Goal: Task Accomplishment & Management: Manage account settings

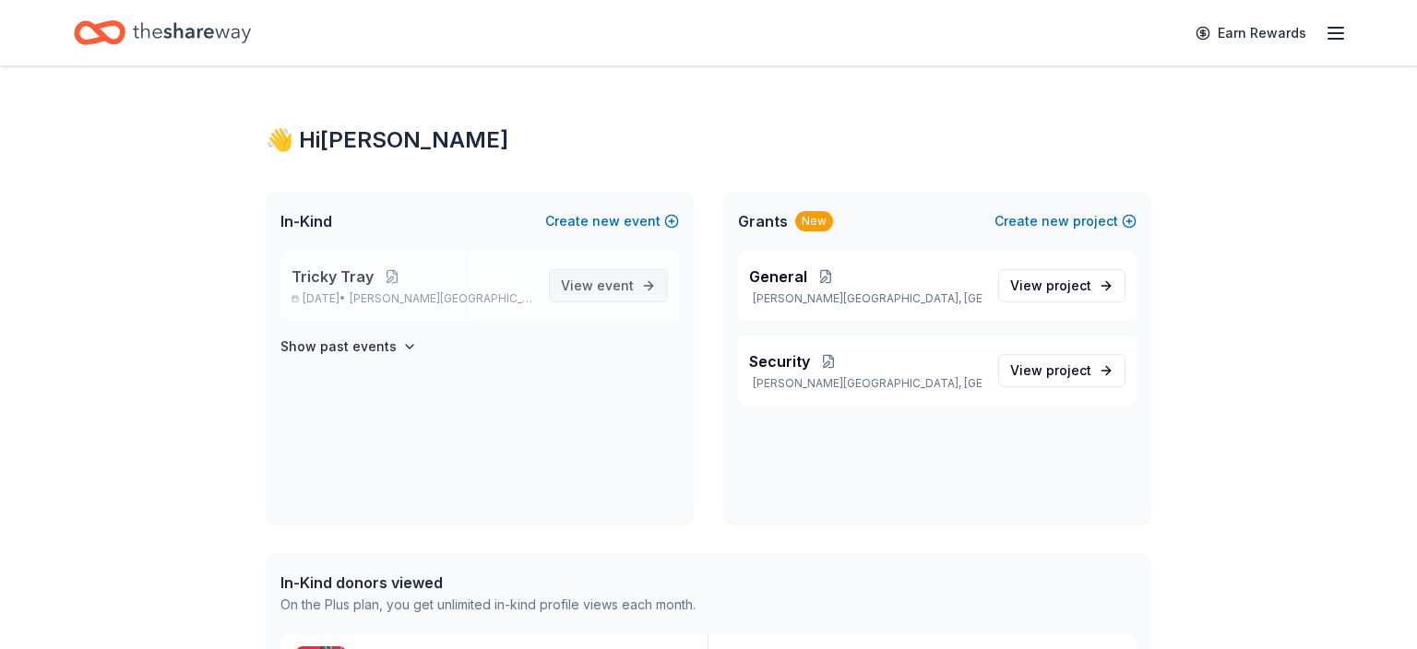
click at [601, 293] on span "event" at bounding box center [615, 286] width 37 height 16
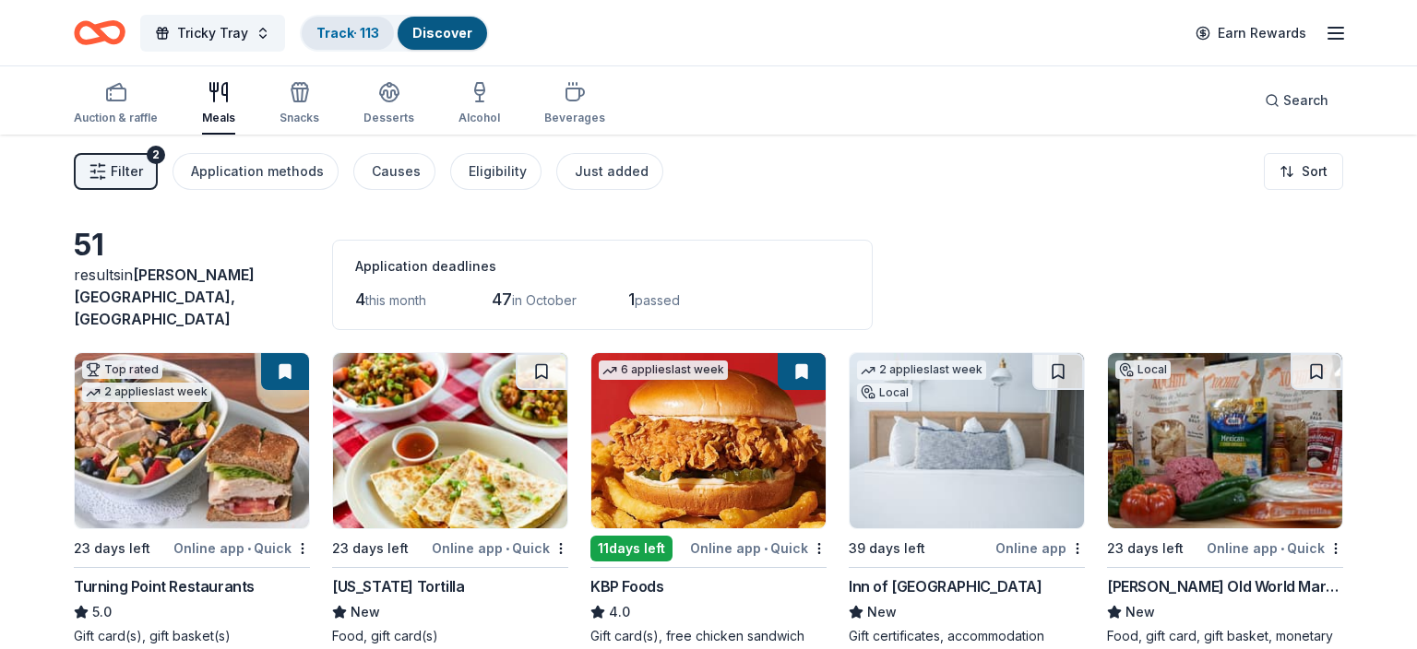
click at [354, 31] on link "Track · 113" at bounding box center [347, 33] width 63 height 16
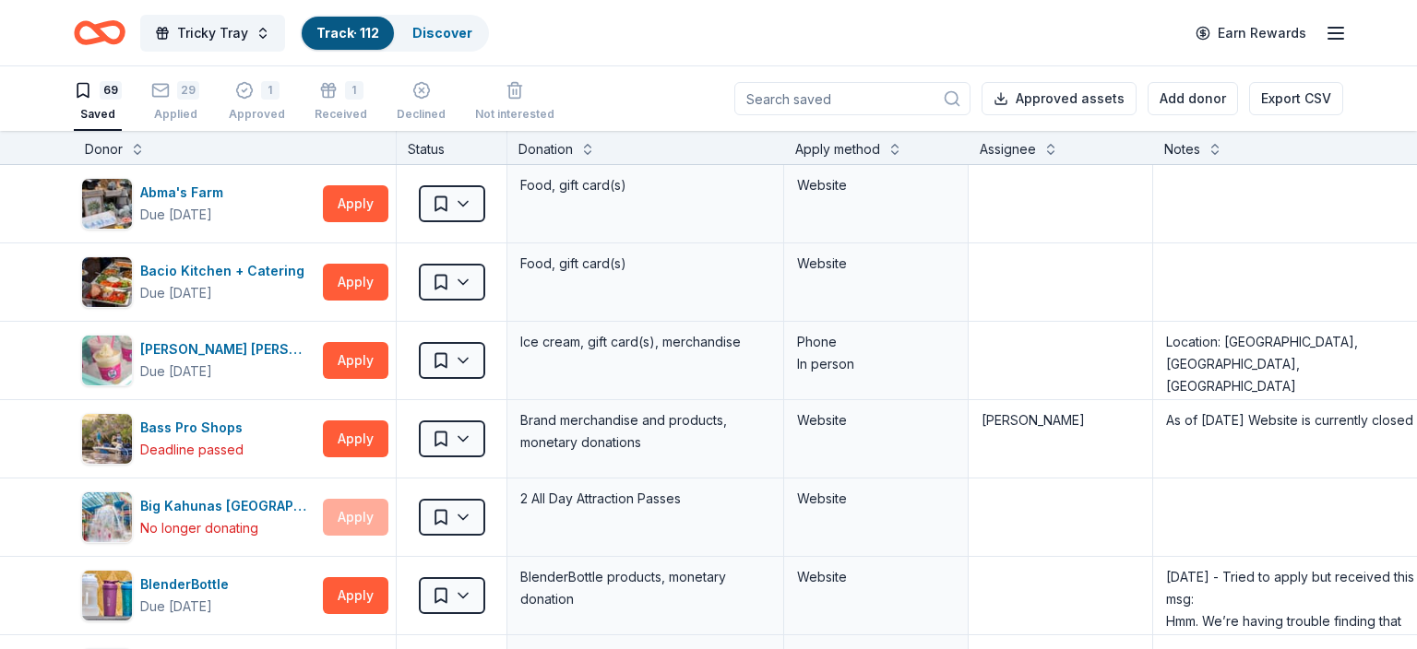
click at [788, 97] on input at bounding box center [852, 98] width 236 height 33
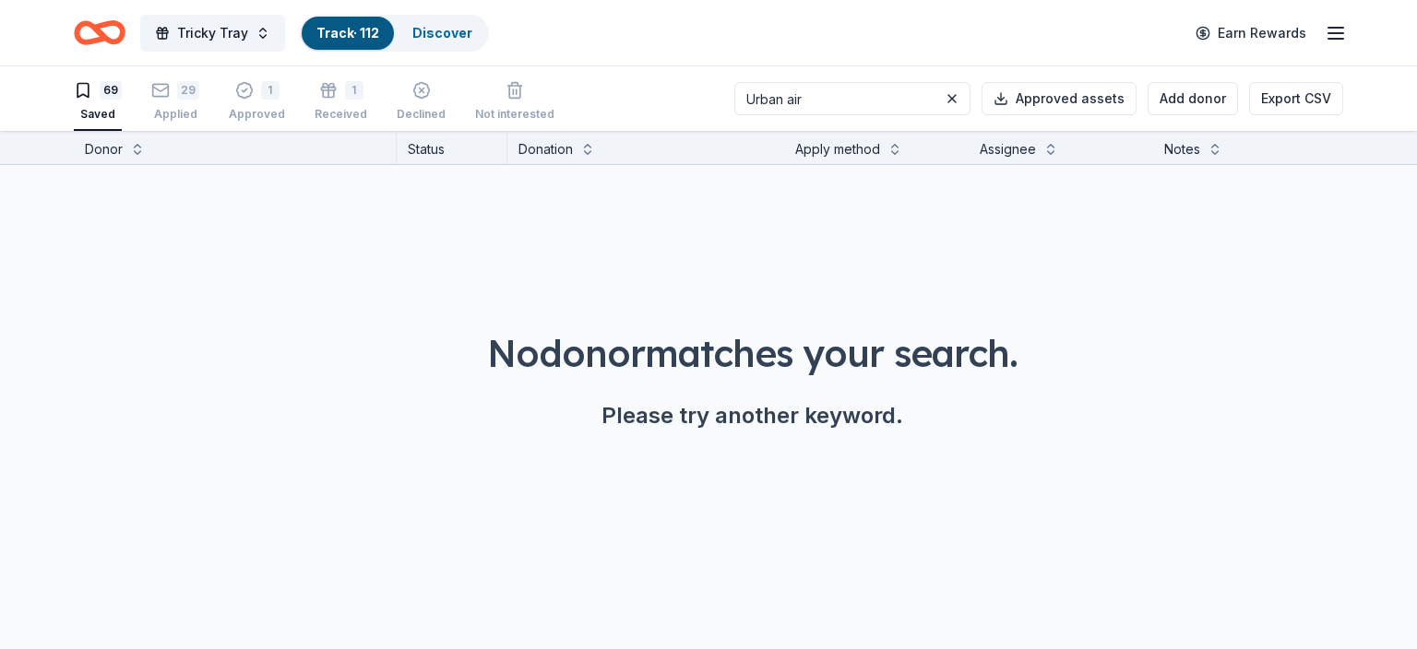
type input "Urban air"
click at [179, 108] on div "Applied" at bounding box center [175, 114] width 48 height 15
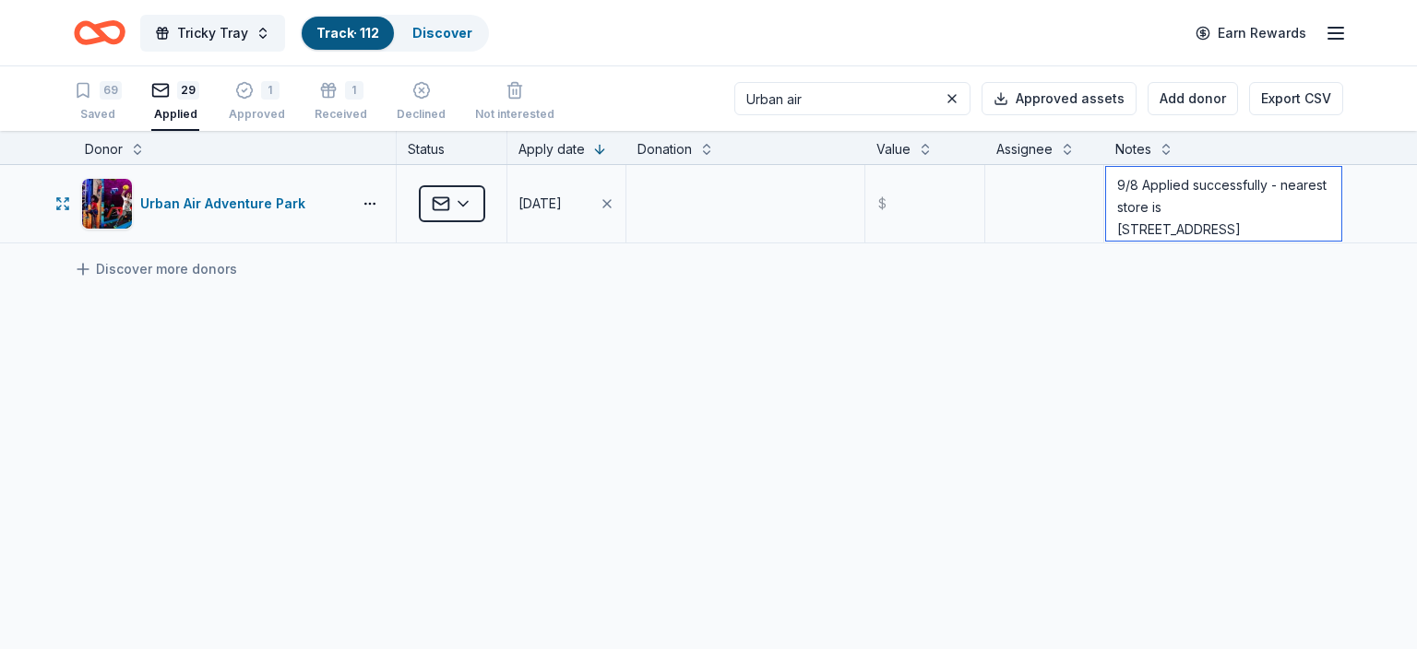
click at [1131, 210] on textarea "9/8 Applied successfully - nearest store is [STREET_ADDRESS] Call [PHONE_NUMBER…" at bounding box center [1223, 204] width 235 height 74
click at [1115, 183] on textarea "9/8 Applied successfully - nearest store is [STREET_ADDRESS] Call [PHONE_NUMBER…" at bounding box center [1223, 204] width 235 height 74
paste textarea "Thank you for completing the donation request form for Urban Air Crystal Run, […"
click at [1114, 198] on textarea "9/8 Response from Urban: Thank you for completing the donation request form for…" at bounding box center [1223, 204] width 235 height 74
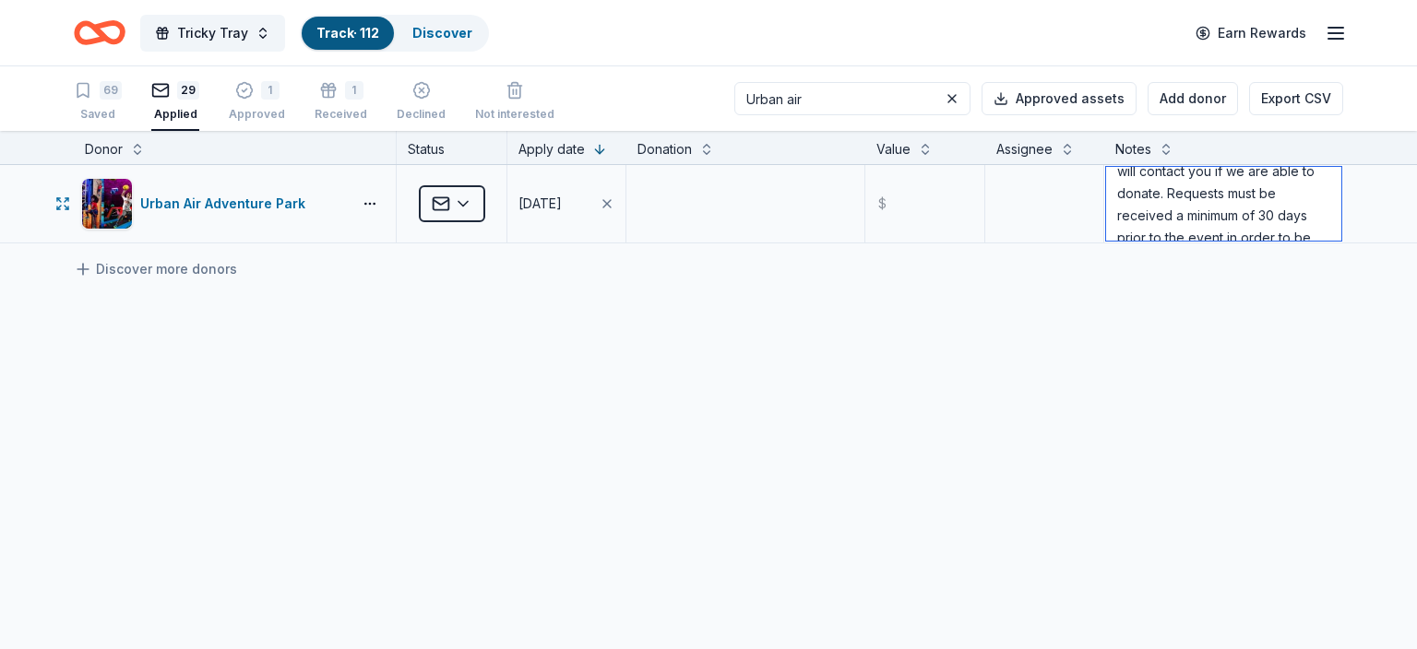
scroll to position [227, 0]
drag, startPoint x: 1174, startPoint y: 182, endPoint x: 1218, endPoint y: 231, distance: 65.3
click at [1218, 231] on textarea "9/8 Response from Urban: Thank you for completing the donation request form for…" at bounding box center [1223, 204] width 235 height 74
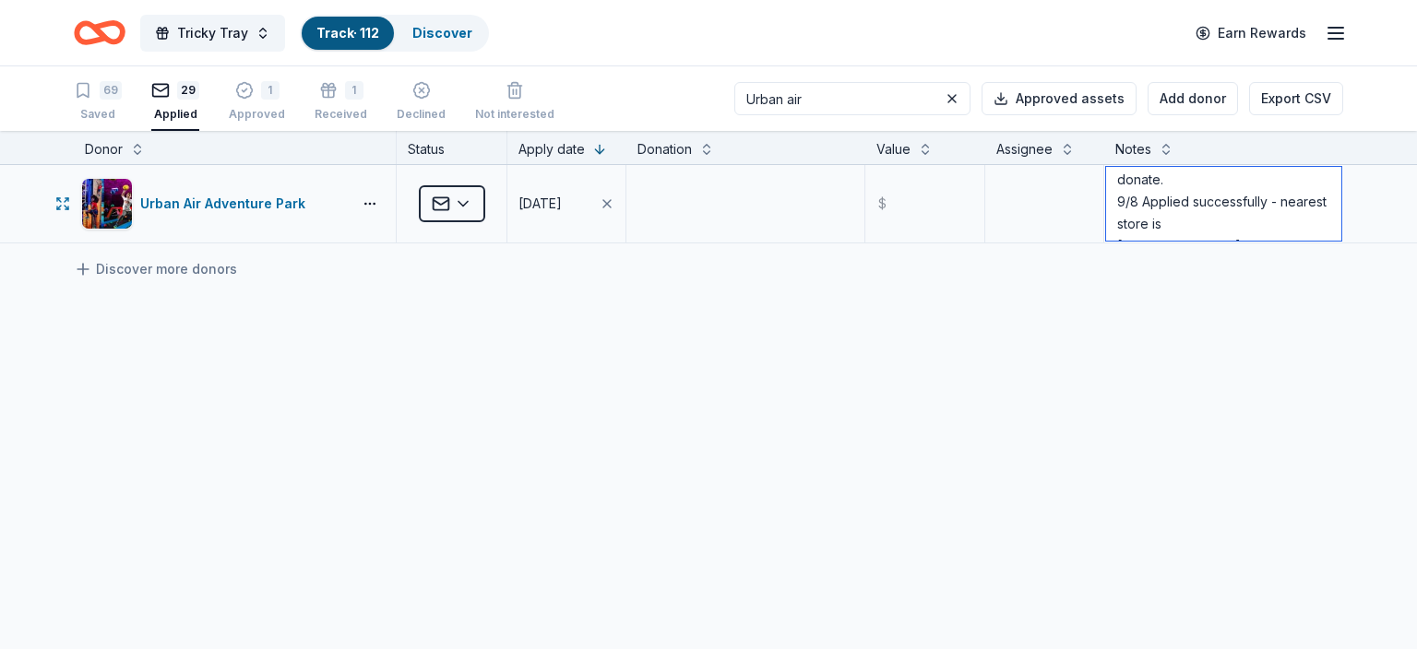
drag, startPoint x: 1168, startPoint y: 179, endPoint x: 1229, endPoint y: 208, distance: 67.7
click at [1229, 208] on textarea "9/8 Response from Urban: Thank you for completing the donation request form for…" at bounding box center [1223, 204] width 235 height 74
type textarea "9/8 Response from Urban: Thank you for completing the donation request form for…"
drag, startPoint x: 836, startPoint y: 103, endPoint x: 752, endPoint y: 107, distance: 84.0
click at [752, 107] on input "Urban air" at bounding box center [852, 98] width 236 height 33
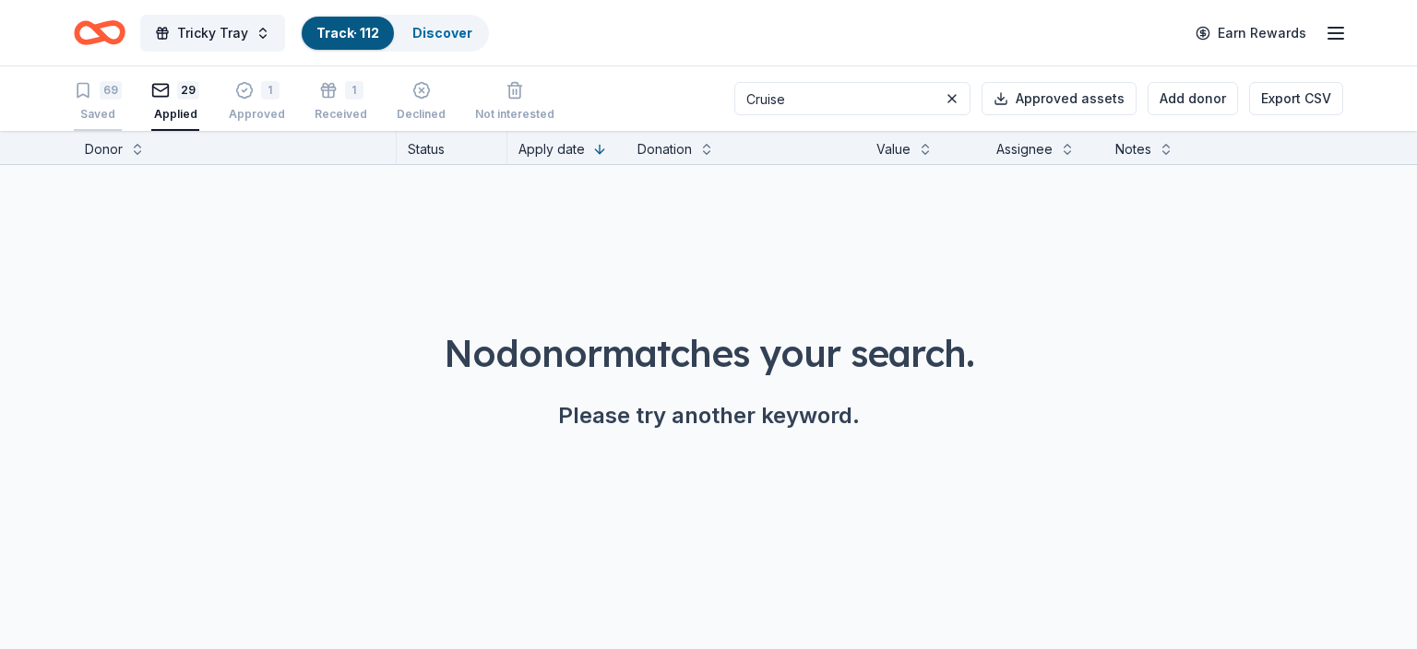
click at [114, 103] on div "69 Saved" at bounding box center [98, 101] width 48 height 41
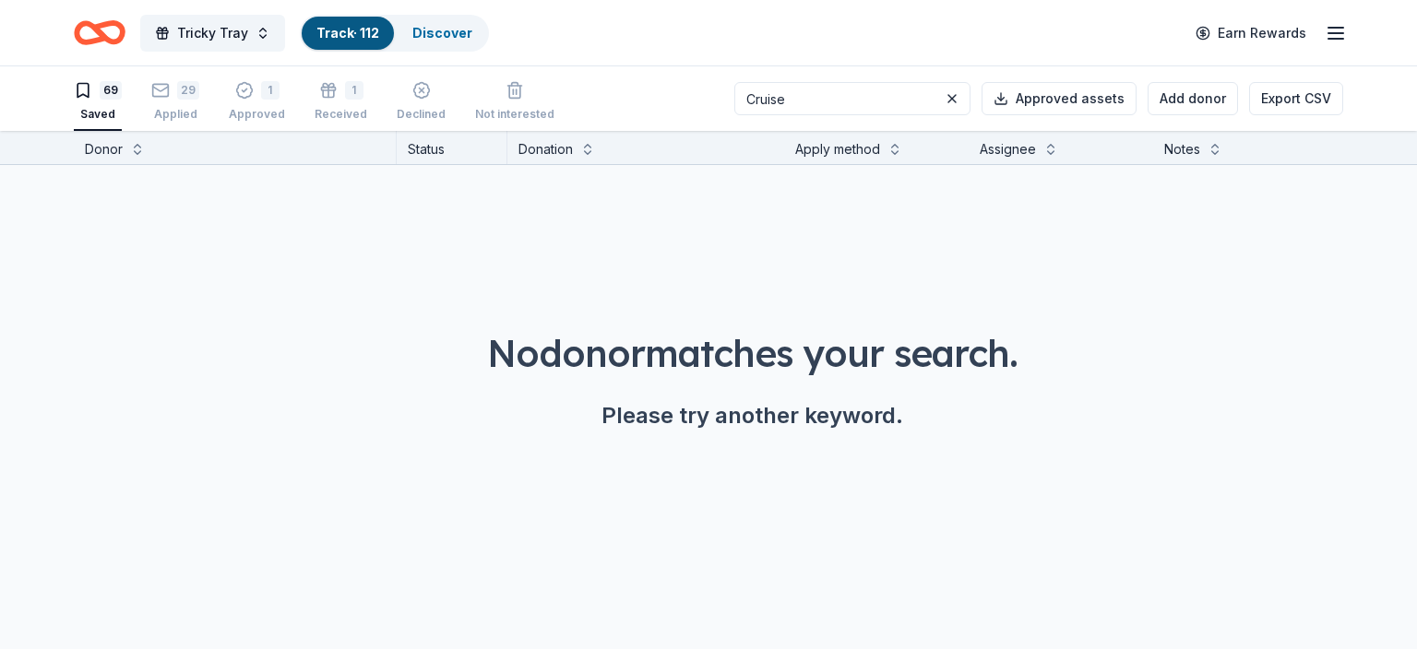
click at [103, 122] on button "69 Saved" at bounding box center [98, 102] width 48 height 57
drag, startPoint x: 815, startPoint y: 100, endPoint x: 742, endPoint y: 96, distance: 73.0
click at [744, 96] on input "Cruise" at bounding box center [852, 98] width 236 height 33
type input "rangers"
click at [179, 86] on div "29" at bounding box center [188, 90] width 22 height 18
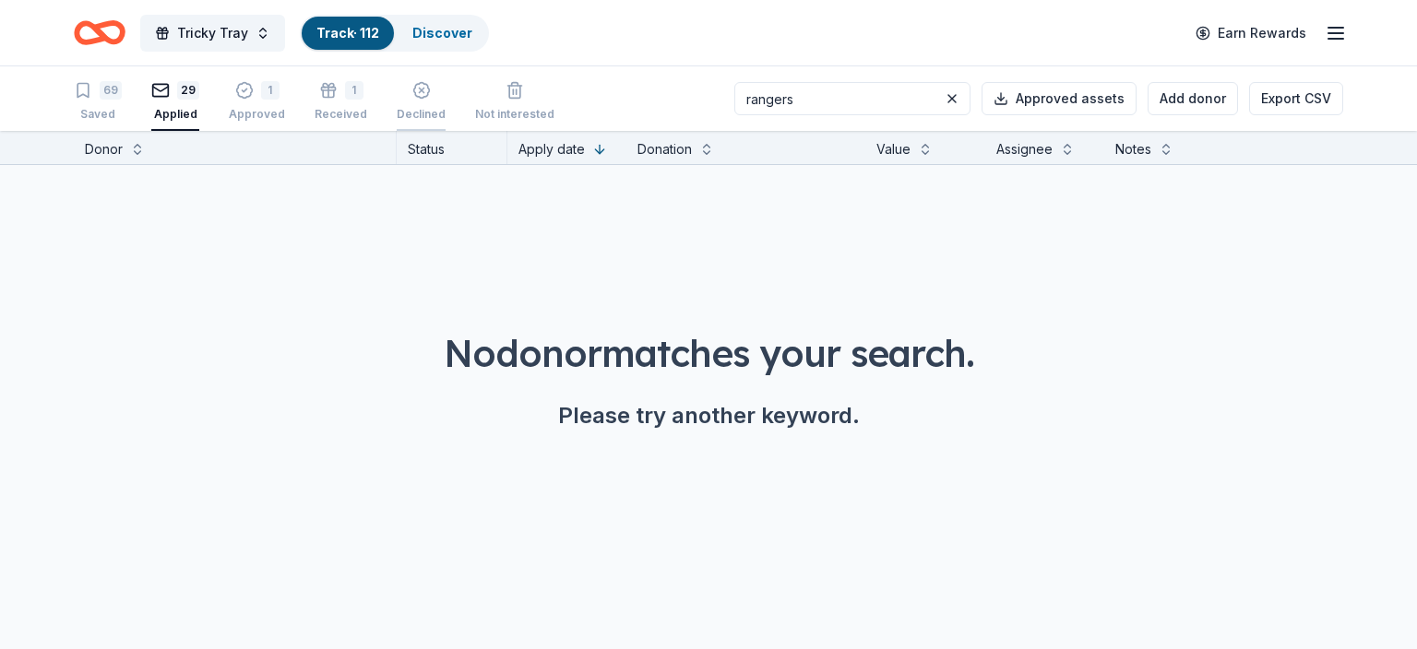
click at [402, 94] on div "button" at bounding box center [421, 90] width 49 height 18
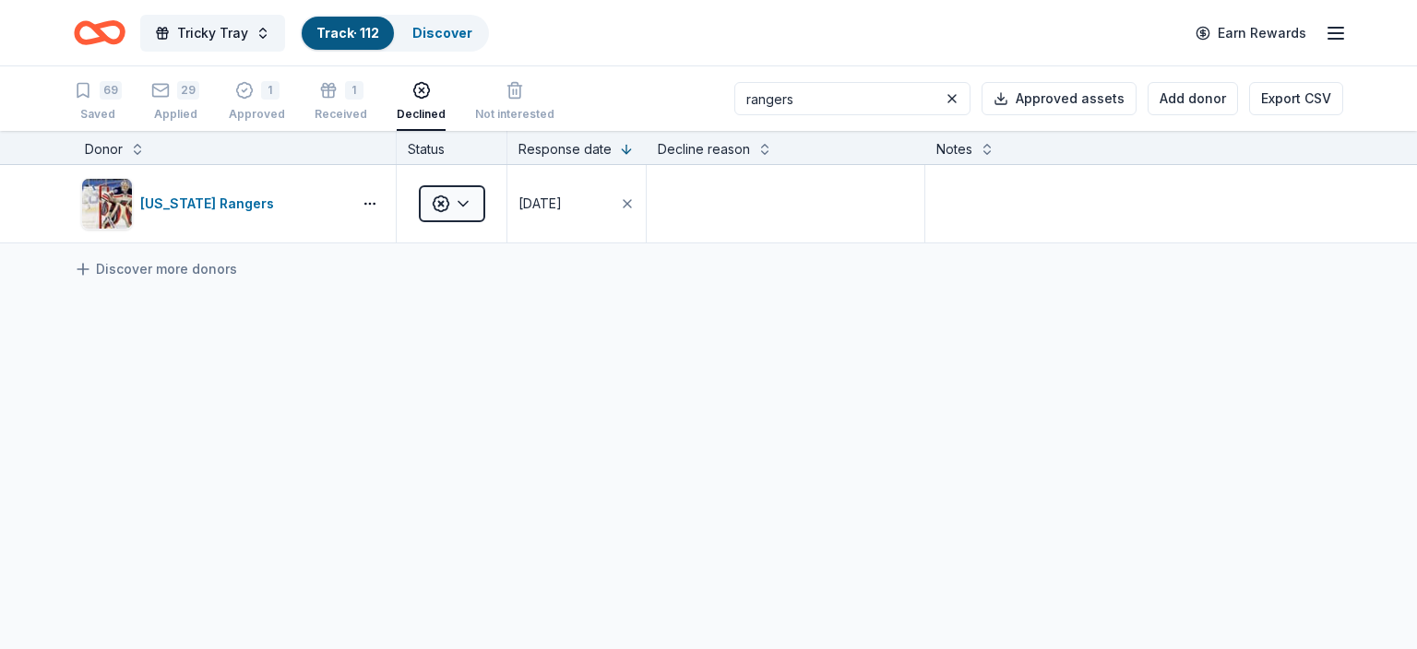
drag, startPoint x: 822, startPoint y: 98, endPoint x: 692, endPoint y: 90, distance: 130.3
click at [734, 90] on input "rangers" at bounding box center [852, 98] width 236 height 33
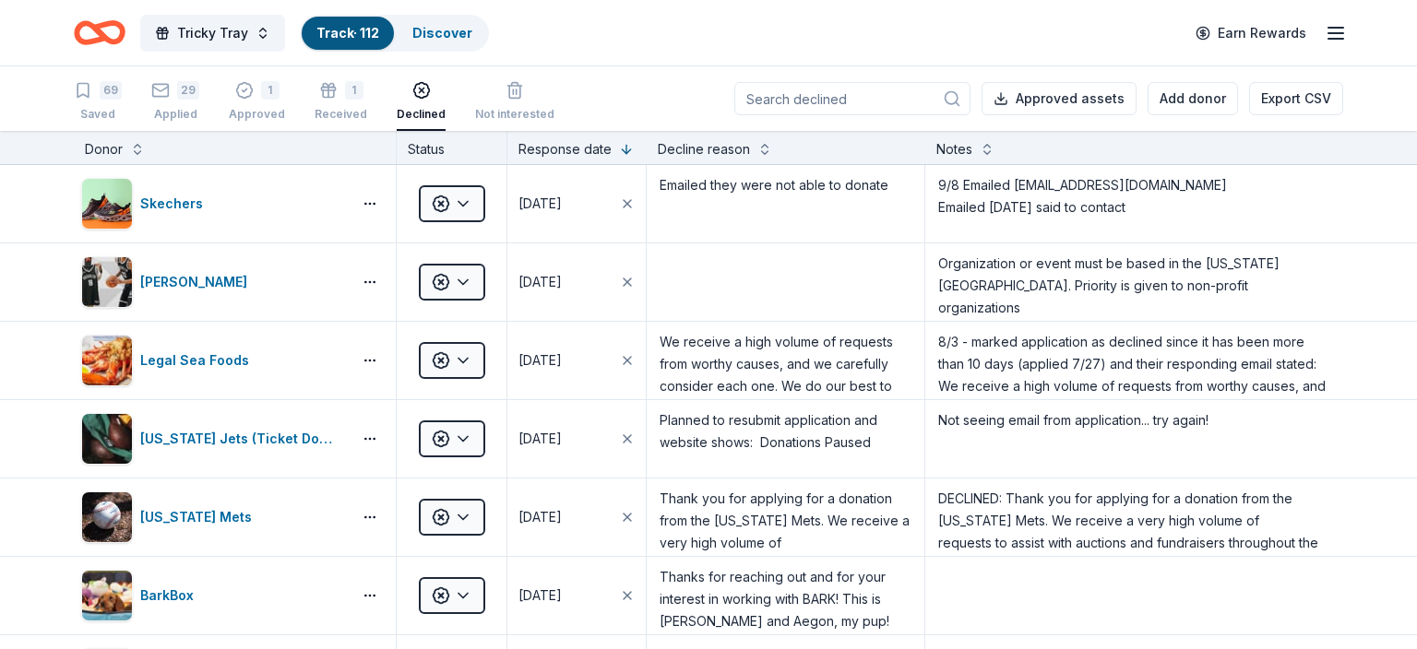
click at [774, 98] on input at bounding box center [852, 98] width 236 height 33
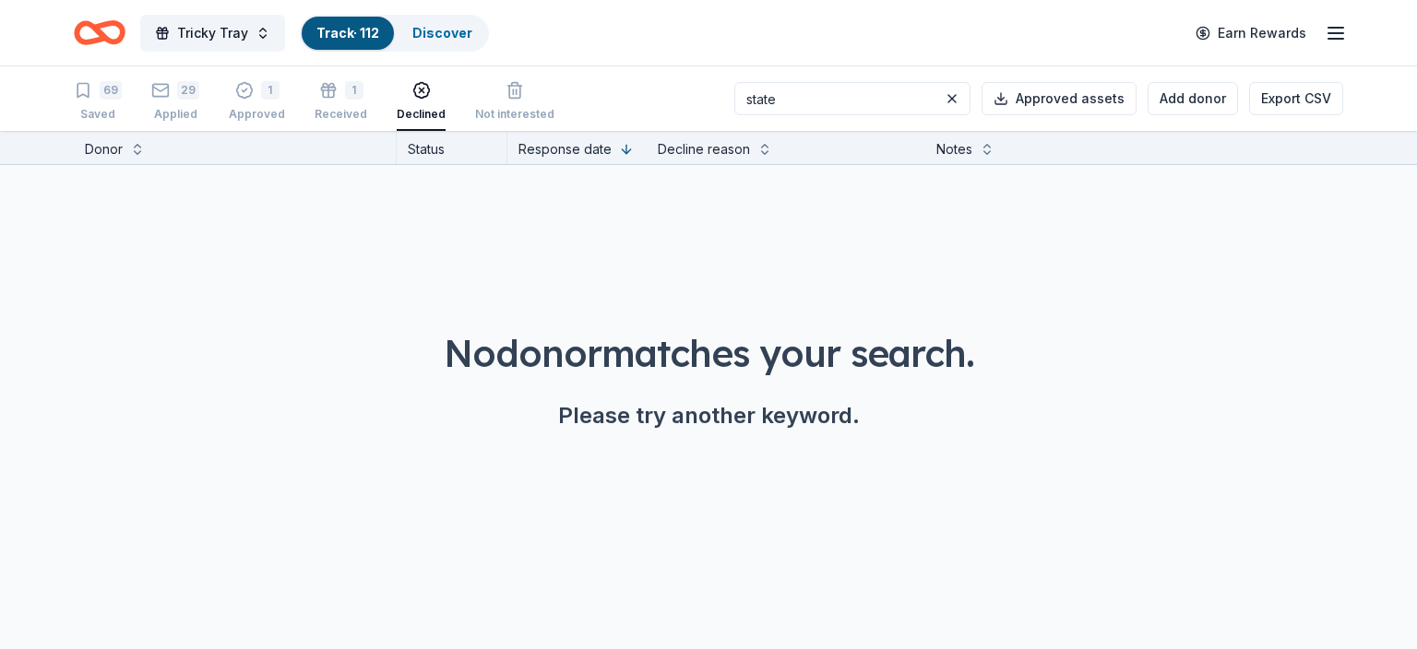
type input "state"
click at [195, 95] on div "29" at bounding box center [188, 90] width 22 height 18
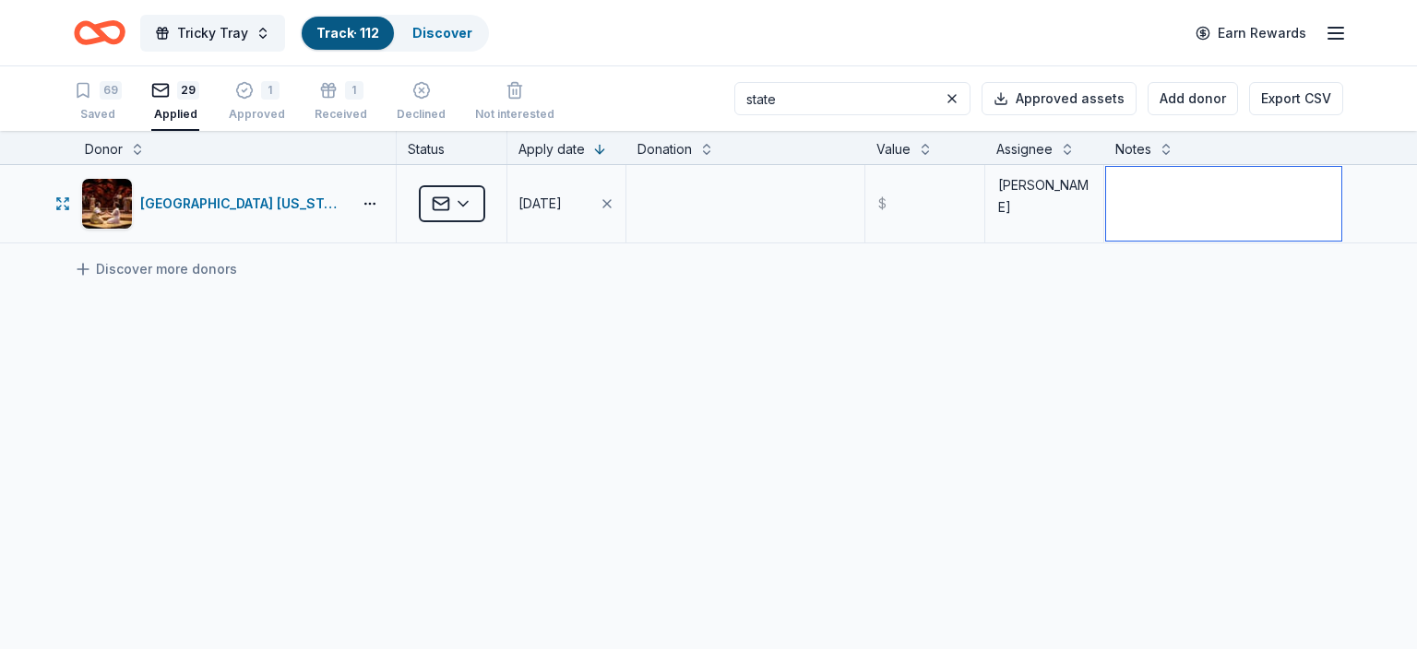
click at [1113, 187] on textarea at bounding box center [1223, 204] width 235 height 74
paste textarea "We receive a large number of requests for donations. We review each request and…"
type textarea "6/24 Reply: We receive a large number of requests for donations. We review each…"
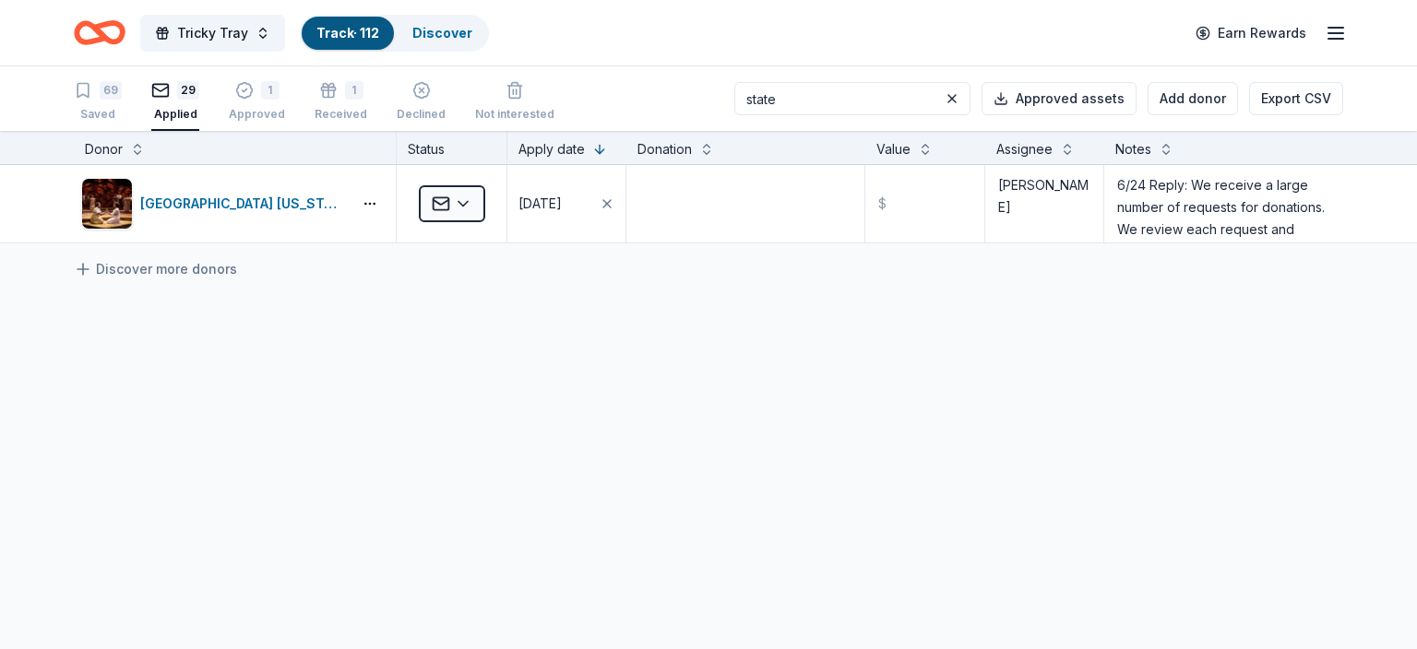
drag, startPoint x: 819, startPoint y: 101, endPoint x: 727, endPoint y: 109, distance: 92.5
click at [734, 107] on input "state" at bounding box center [852, 98] width 236 height 33
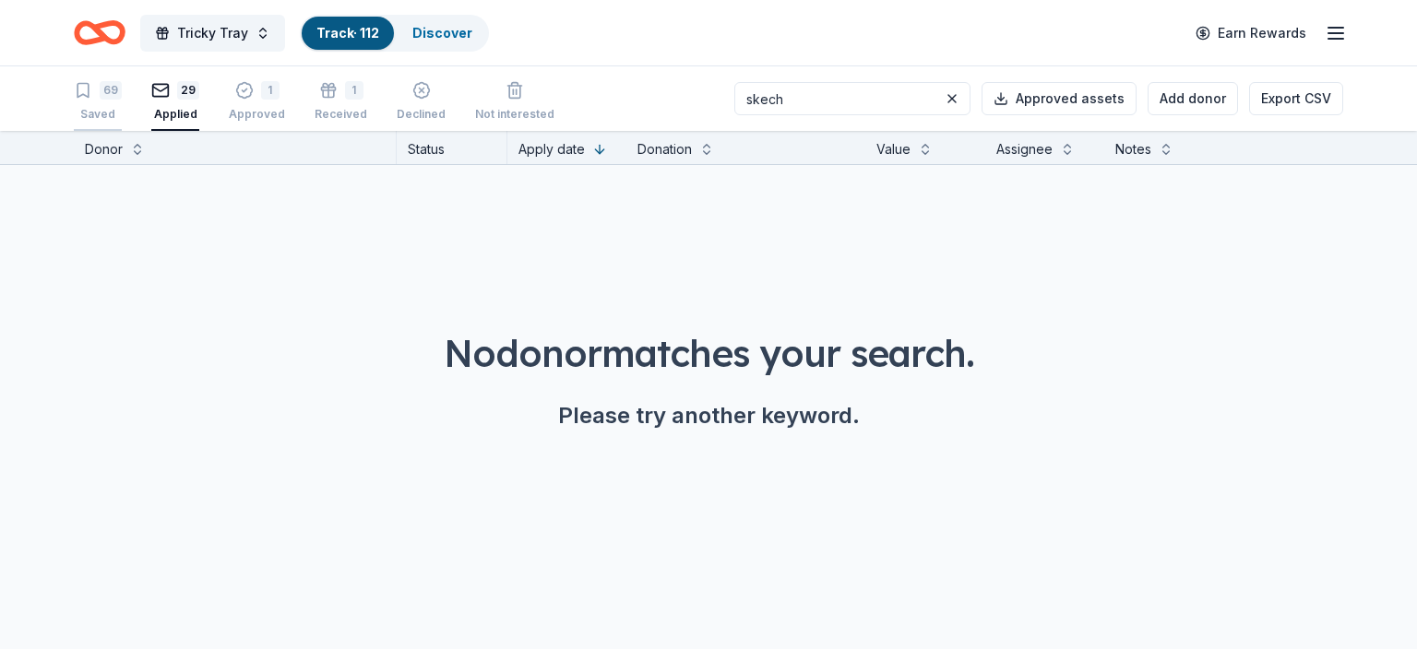
type input "skech"
click at [78, 107] on div "69 Saved" at bounding box center [98, 101] width 48 height 41
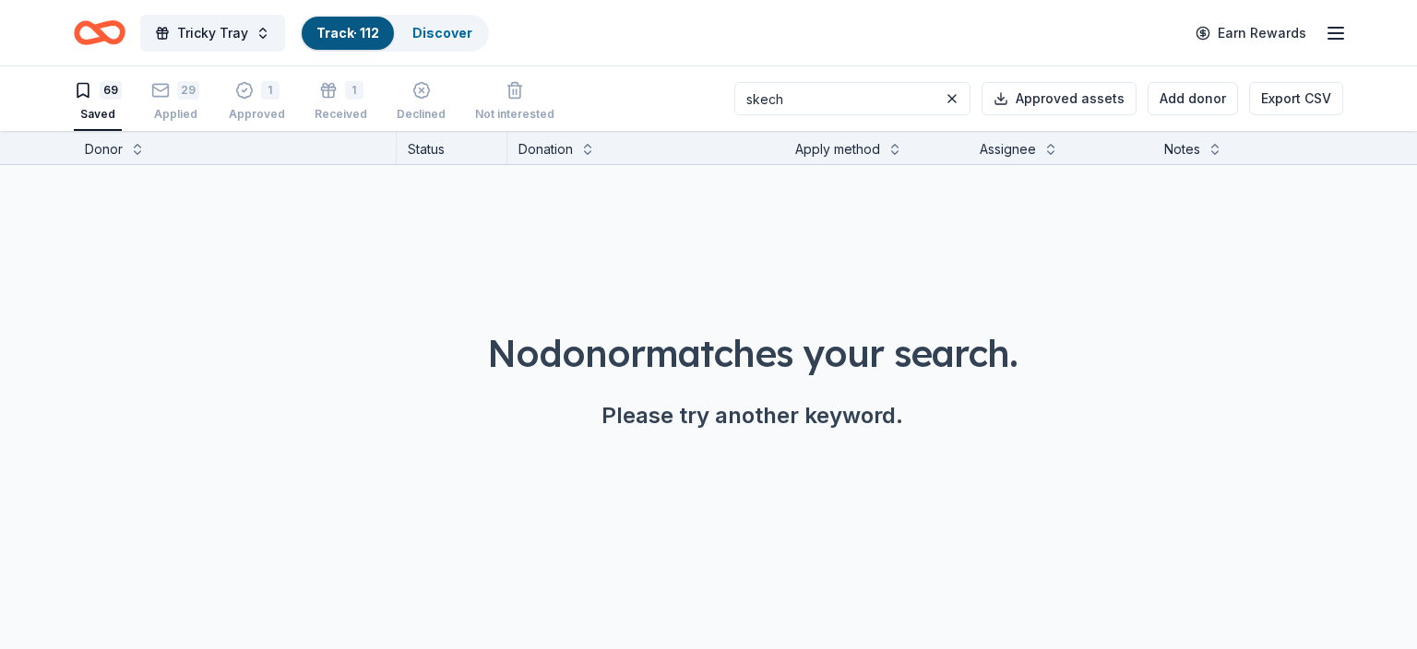
click at [109, 111] on div "Saved" at bounding box center [98, 114] width 48 height 15
click at [175, 97] on div "29" at bounding box center [175, 90] width 48 height 18
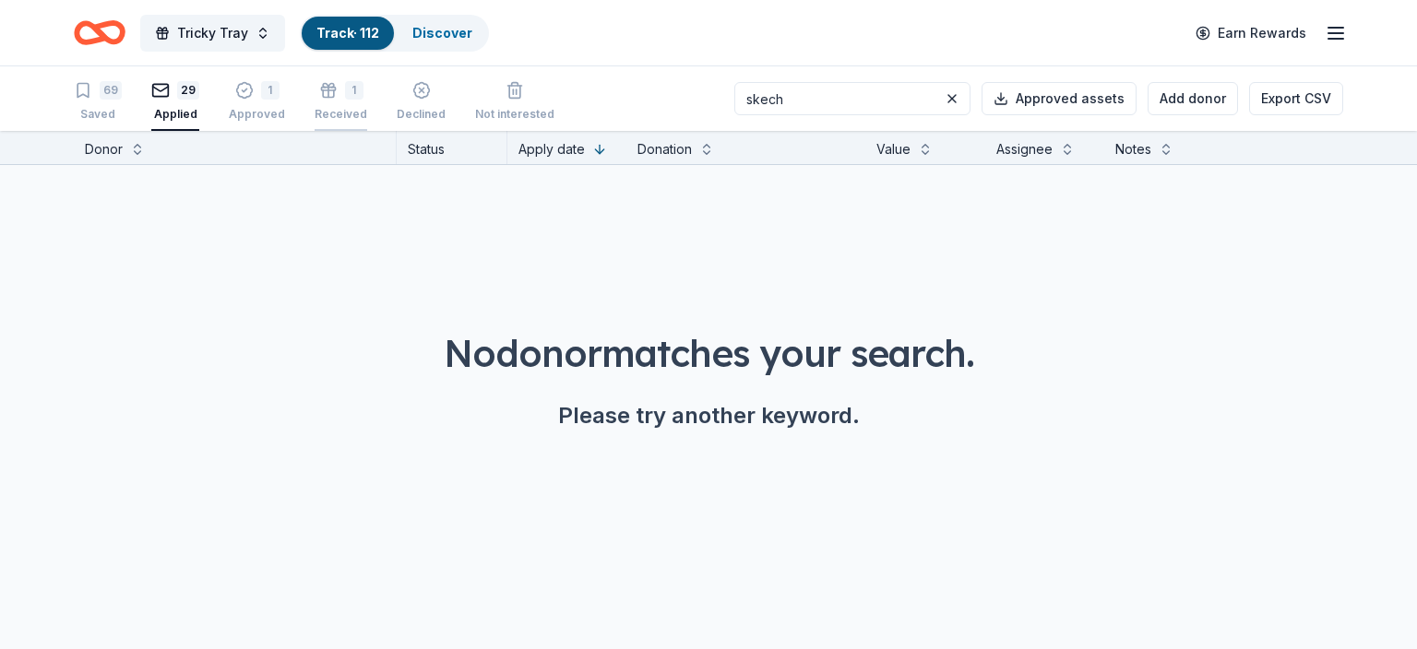
click at [328, 101] on div "1 Received" at bounding box center [341, 101] width 53 height 41
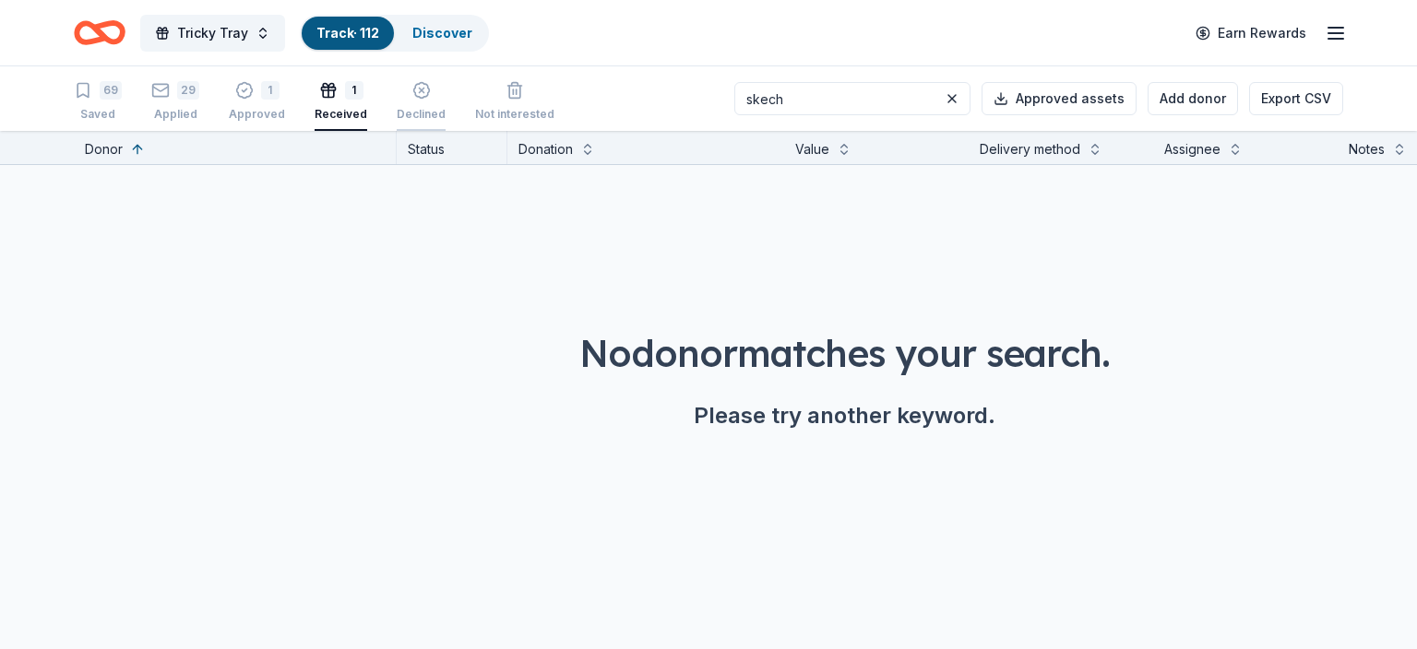
click at [408, 101] on div "Declined" at bounding box center [421, 101] width 49 height 41
